Goal: Task Accomplishment & Management: Manage account settings

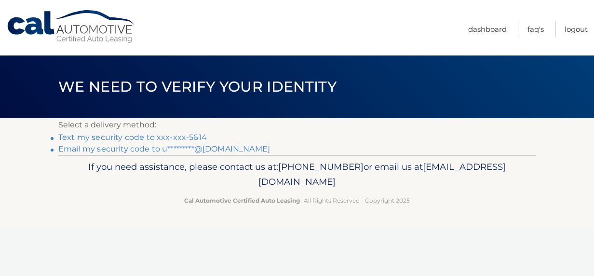
click at [177, 136] on link "Text my security code to xxx-xxx-5614" at bounding box center [132, 137] width 148 height 9
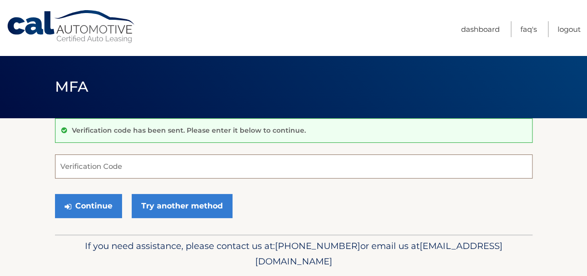
click at [179, 163] on input "Verification Code" at bounding box center [293, 166] width 477 height 24
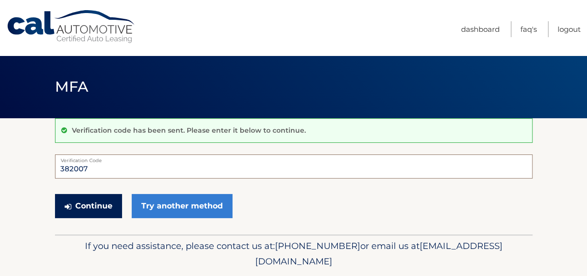
type input "382007"
click at [99, 203] on button "Continue" at bounding box center [88, 206] width 67 height 24
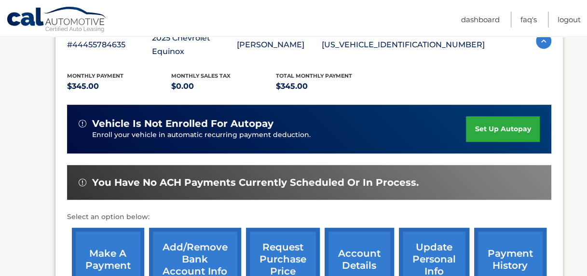
scroll to position [191, 0]
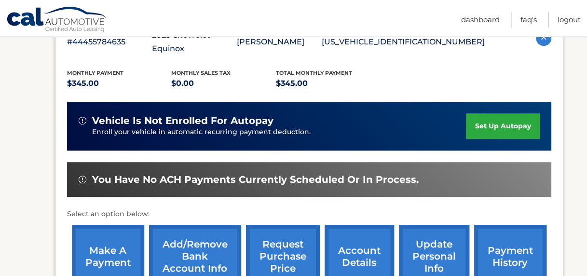
click at [113, 236] on link "make a payment" at bounding box center [108, 256] width 72 height 63
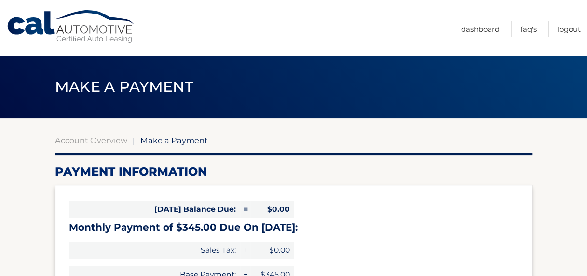
select select "ZTA4NmIwMGQtZGU4NC00YmQyLWI2MzUtMzc0ZWZjYTI5N2Fm"
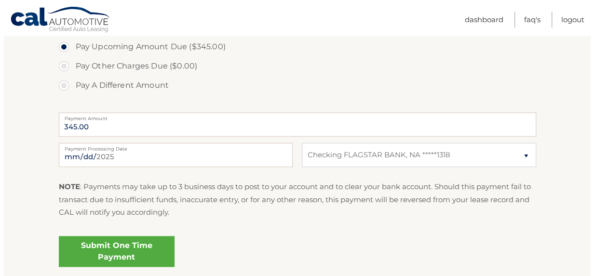
scroll to position [337, 0]
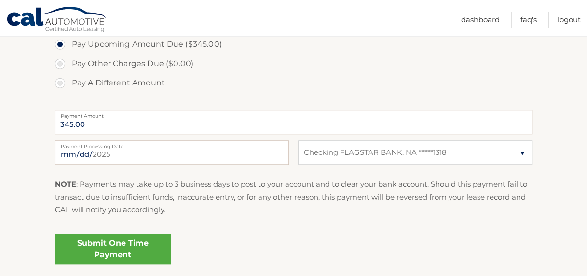
click at [143, 251] on link "Submit One Time Payment" at bounding box center [113, 248] width 116 height 31
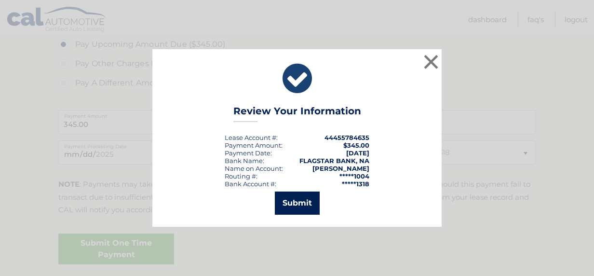
click at [295, 205] on button "Submit" at bounding box center [297, 202] width 45 height 23
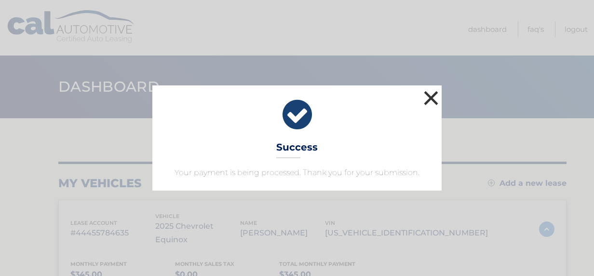
click at [430, 96] on button "×" at bounding box center [430, 97] width 19 height 19
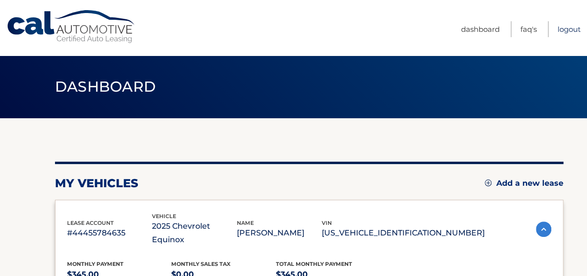
click at [567, 29] on link "Logout" at bounding box center [568, 29] width 23 height 16
